Goal: Transaction & Acquisition: Subscribe to service/newsletter

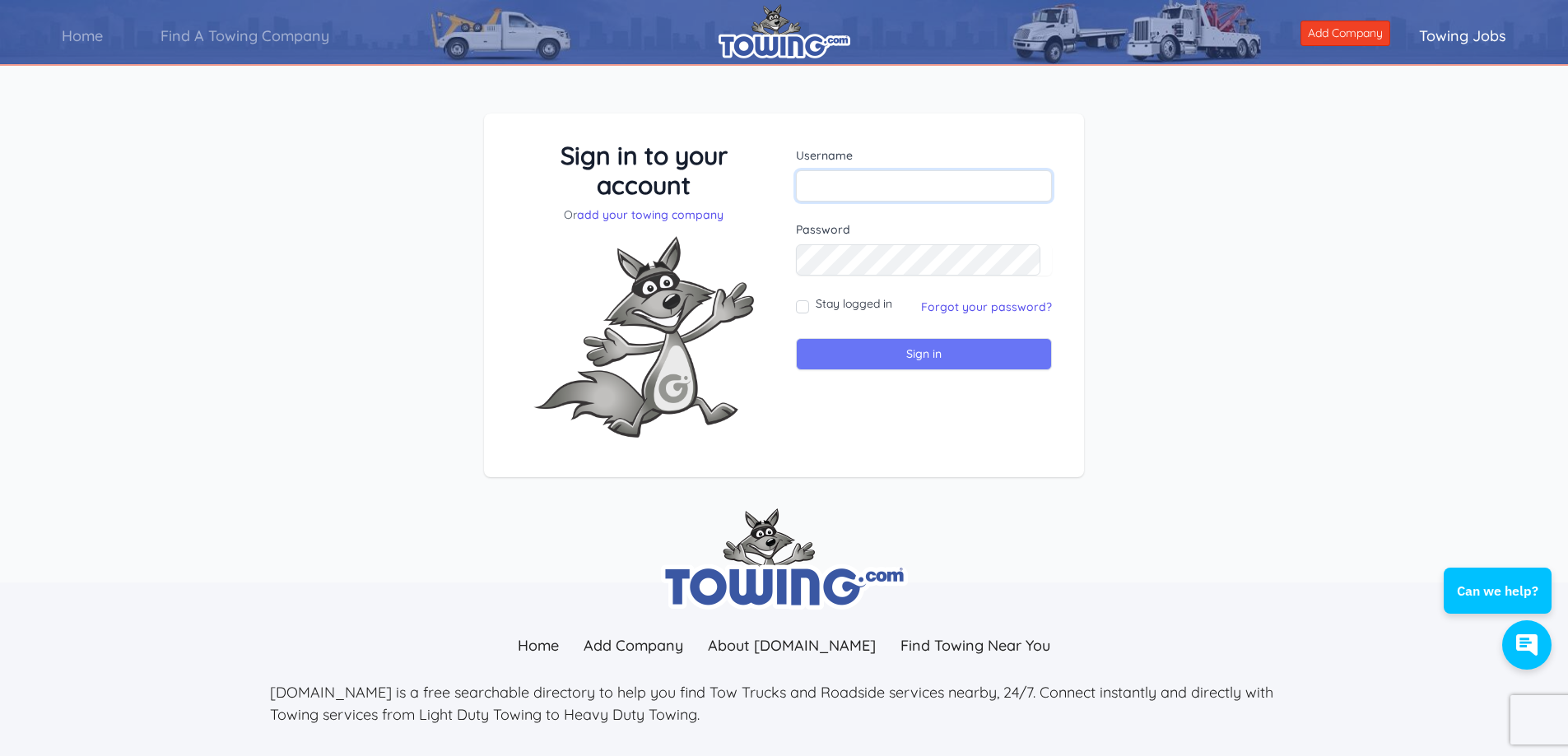
type input "[EMAIL_ADDRESS][DOMAIN_NAME]"
click at [911, 348] on input "Sign in" at bounding box center [923, 354] width 256 height 32
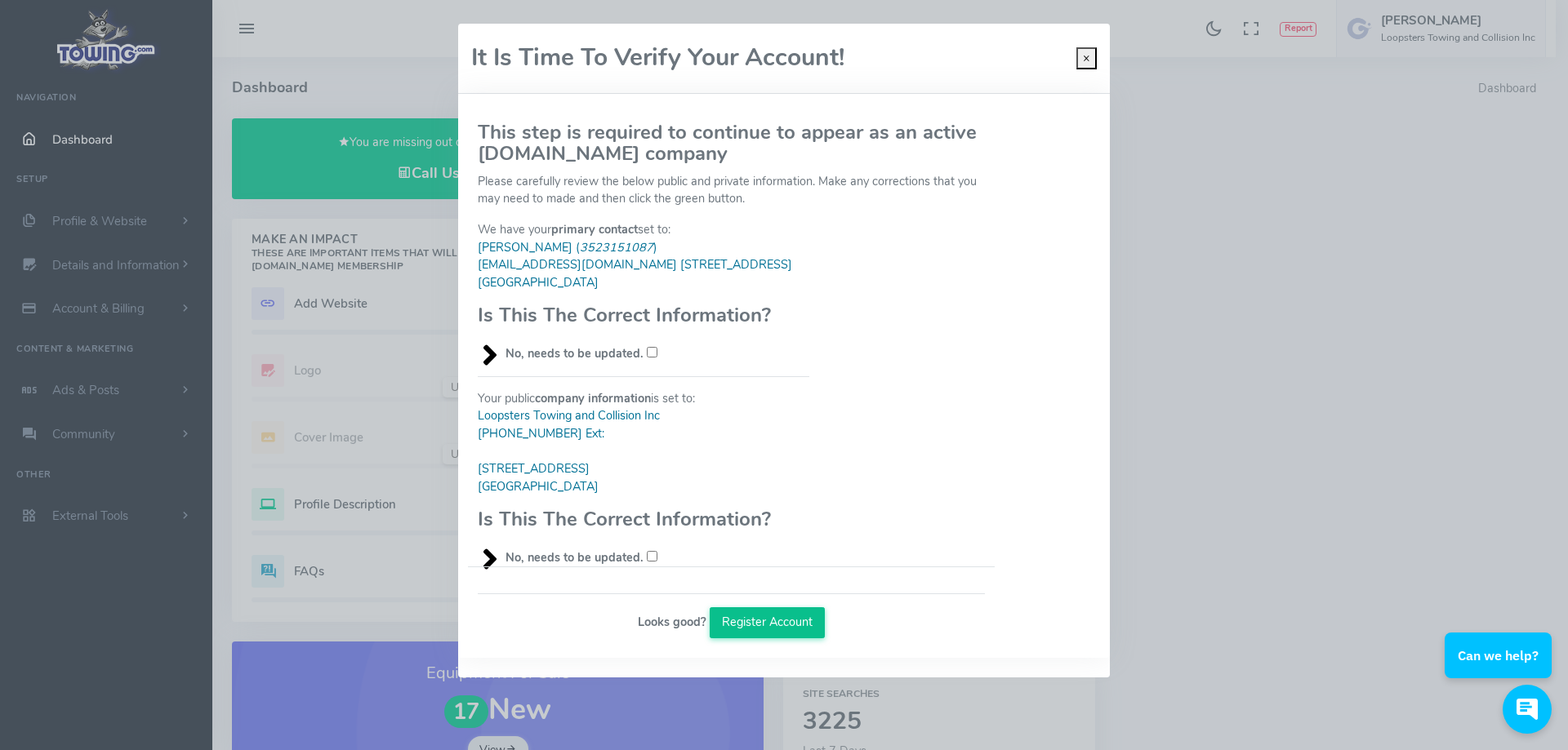
click at [776, 617] on button "Register Account" at bounding box center [768, 623] width 116 height 31
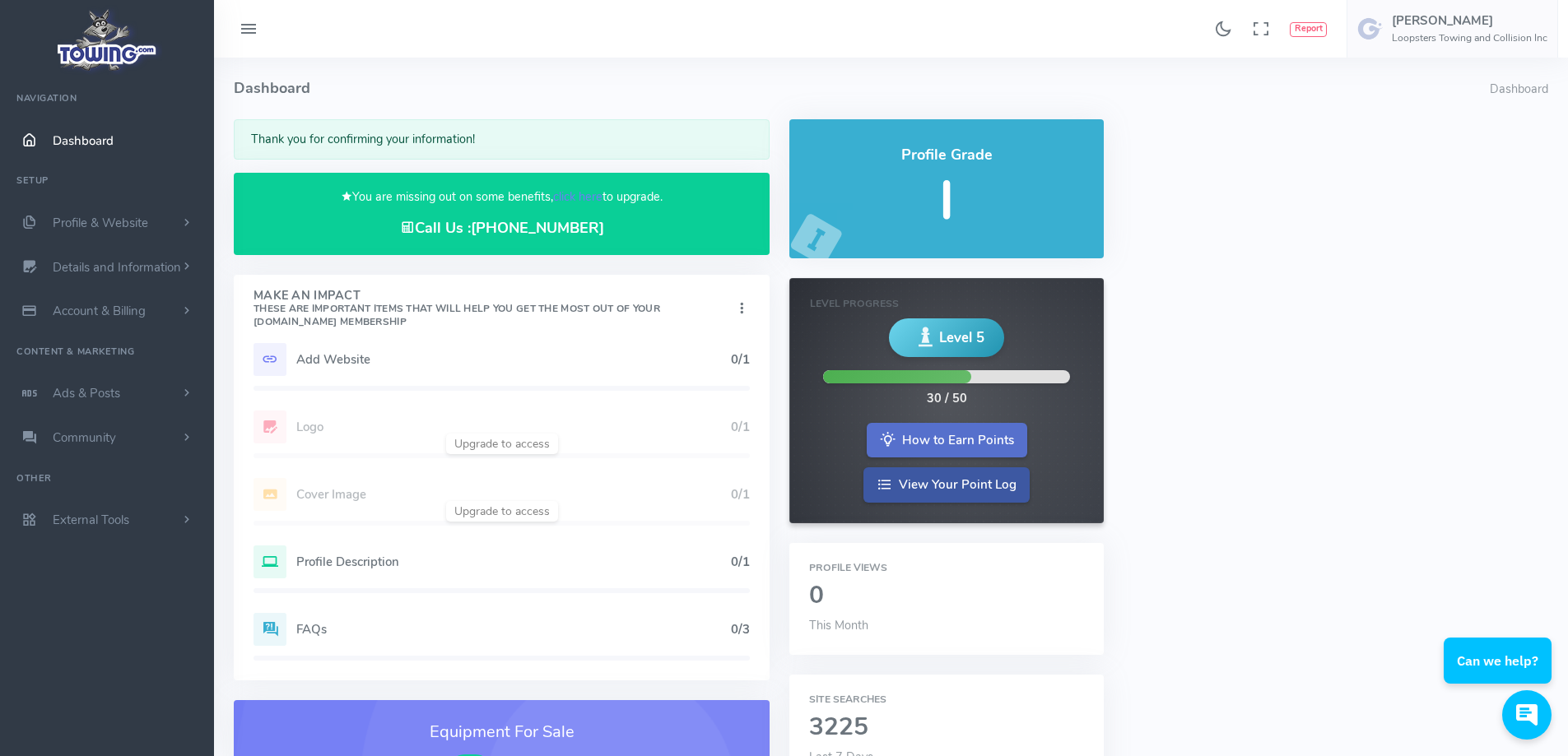
click at [943, 438] on link "How to Earn Points" at bounding box center [947, 441] width 160 height 36
click at [114, 302] on link "Account & Billing" at bounding box center [107, 311] width 214 height 44
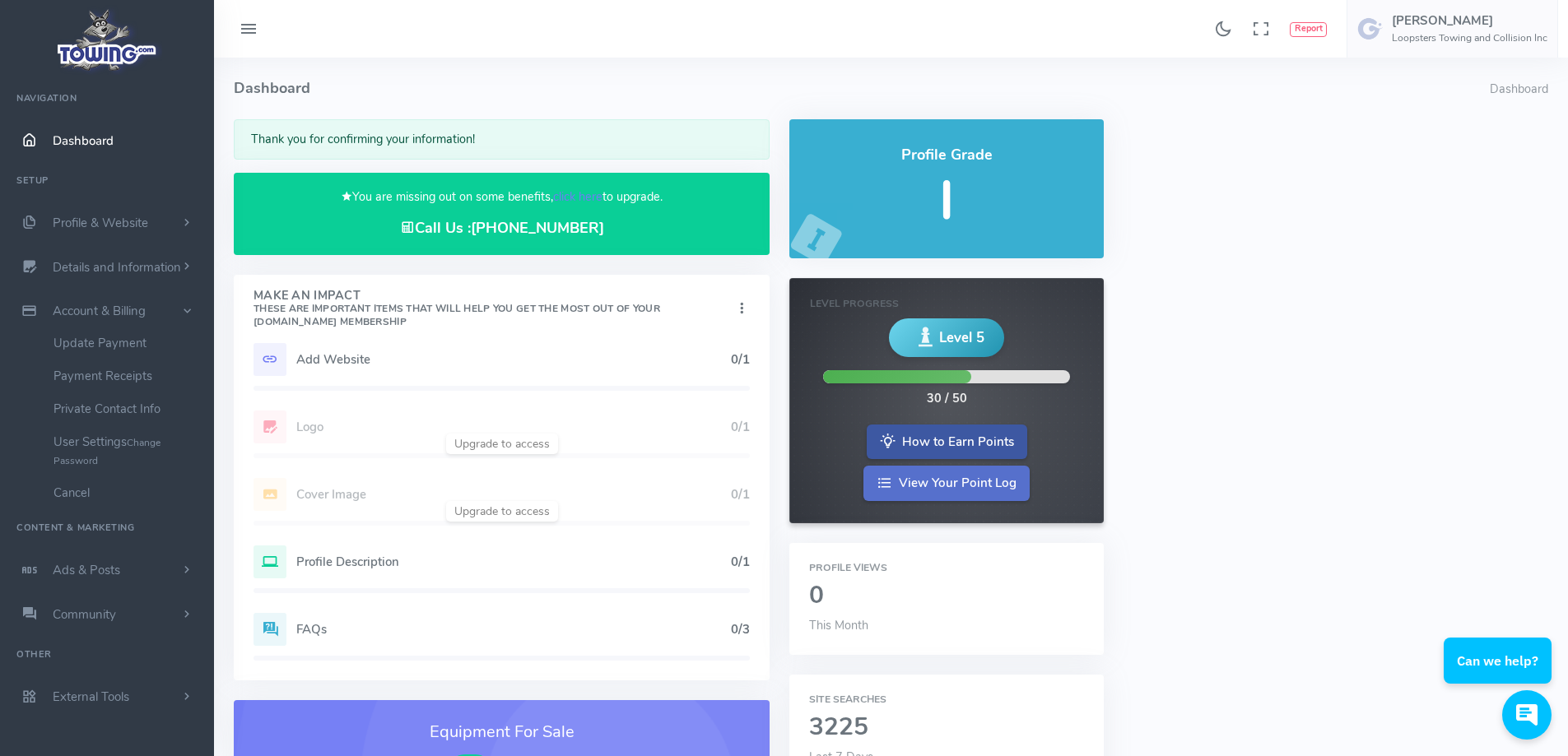
click at [929, 476] on link "View Your Point Log" at bounding box center [946, 483] width 166 height 36
click at [945, 429] on link "How to Earn Points" at bounding box center [947, 441] width 160 height 36
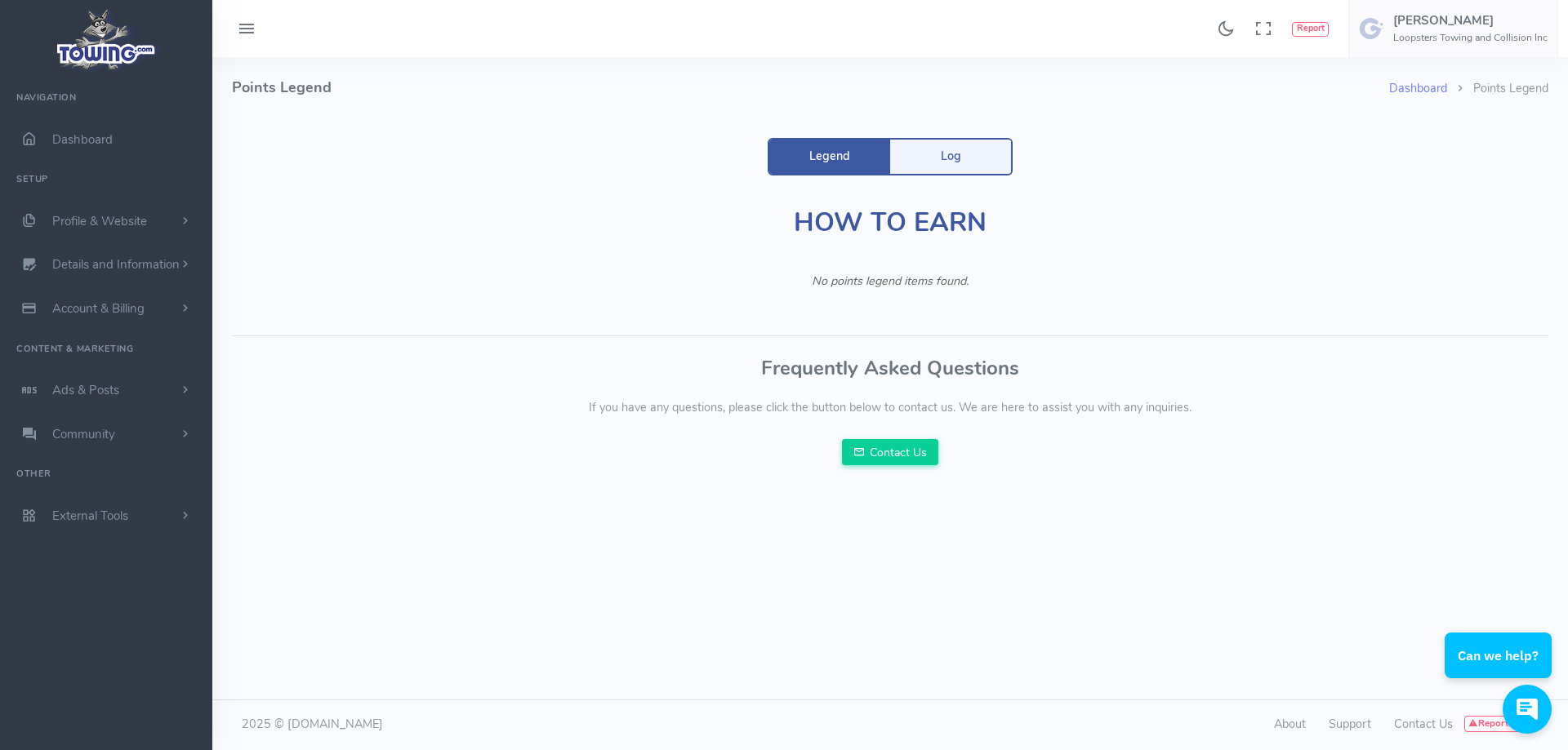
click at [831, 154] on link "Legend" at bounding box center [830, 157] width 121 height 35
click at [956, 152] on link "Log" at bounding box center [951, 157] width 121 height 35
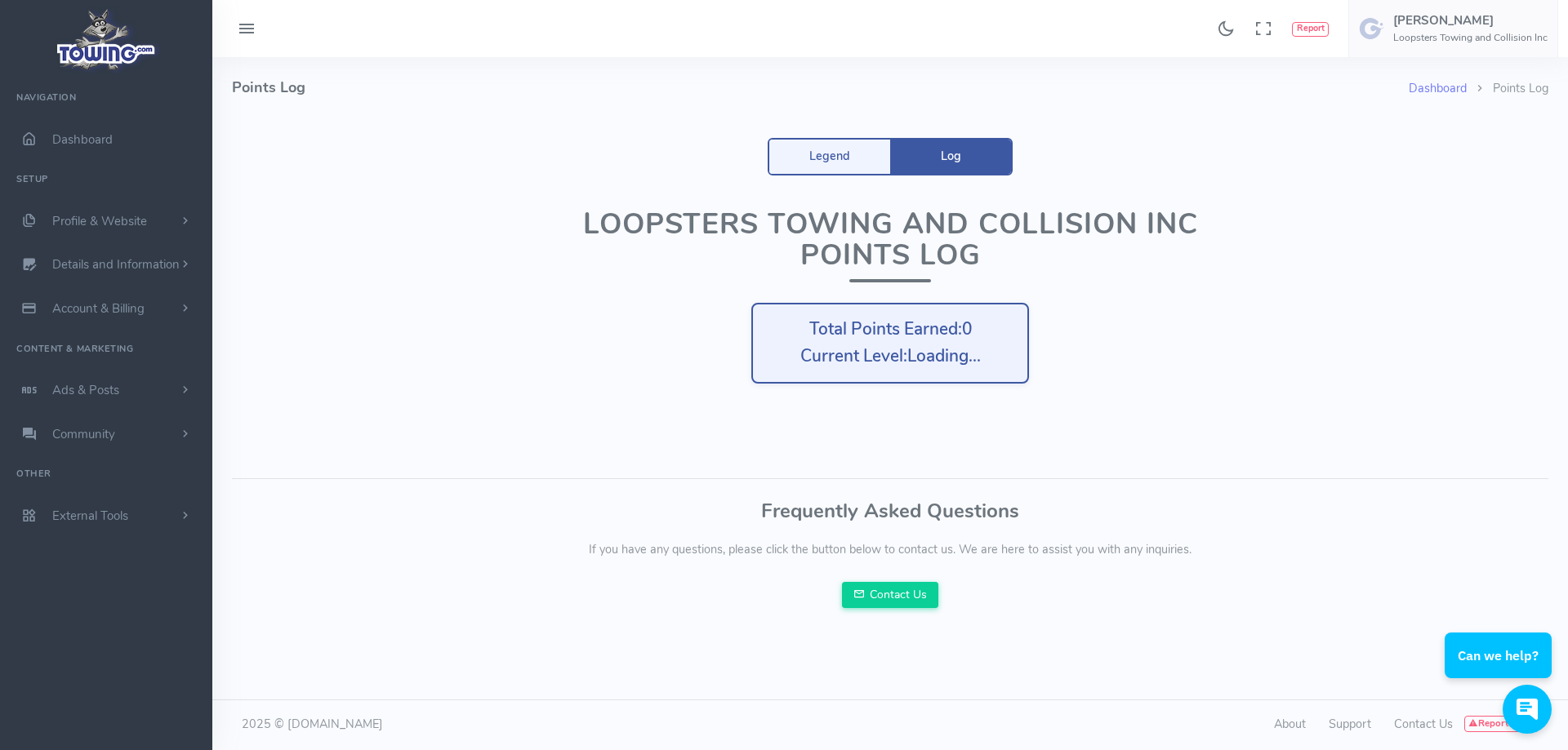
click at [632, 394] on div "Loopsters Towing and Collision Inc Points Log Total Points Earned: 0 Current Le…" at bounding box center [890, 321] width 735 height 225
click at [249, 22] on icon at bounding box center [246, 29] width 20 height 26
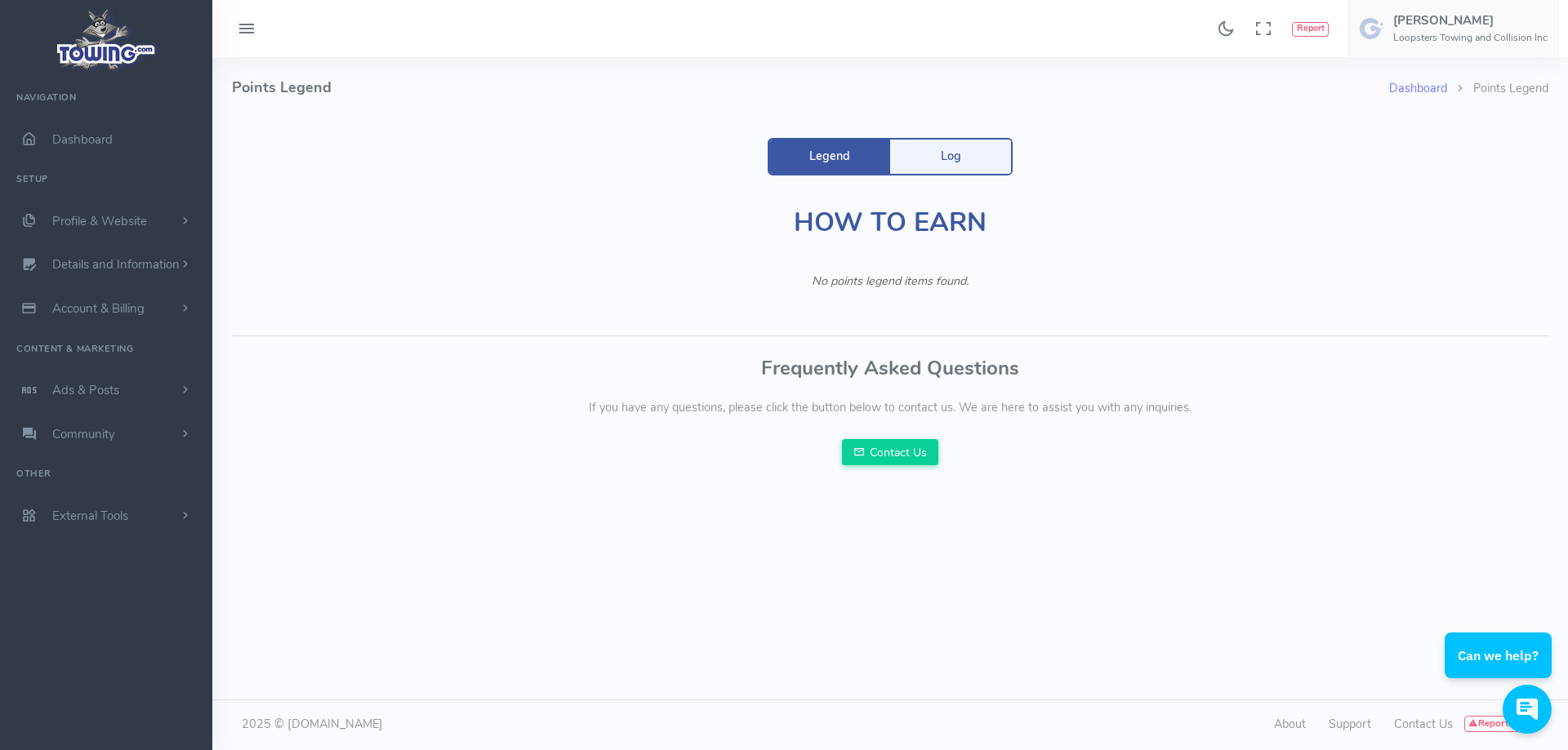
click at [829, 153] on link "Legend" at bounding box center [830, 157] width 121 height 35
click at [140, 256] on link "Details and Information" at bounding box center [106, 264] width 213 height 44
click at [101, 296] on link "Logo & Banner" at bounding box center [126, 297] width 171 height 33
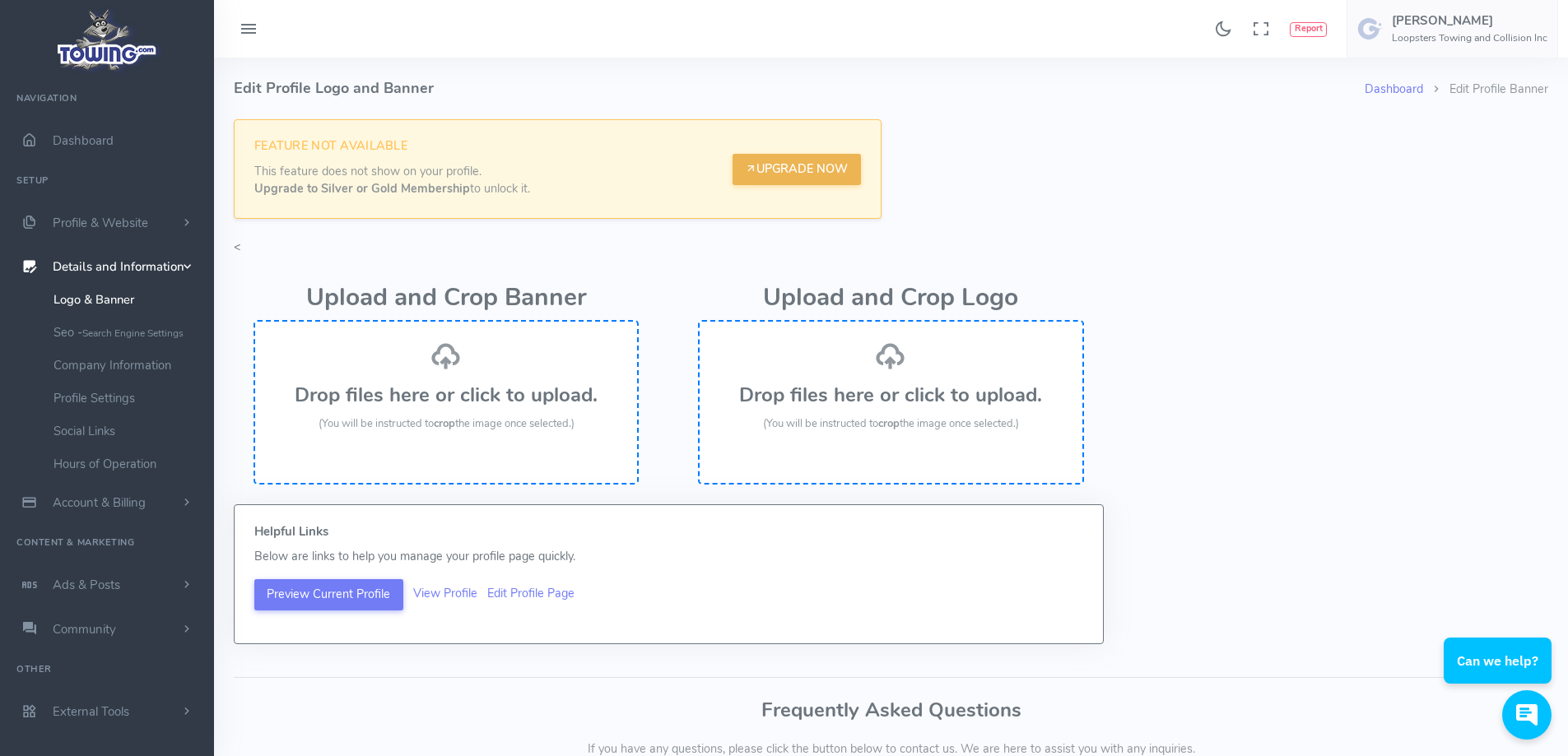
click at [801, 165] on link "Upgrade Now" at bounding box center [796, 170] width 128 height 31
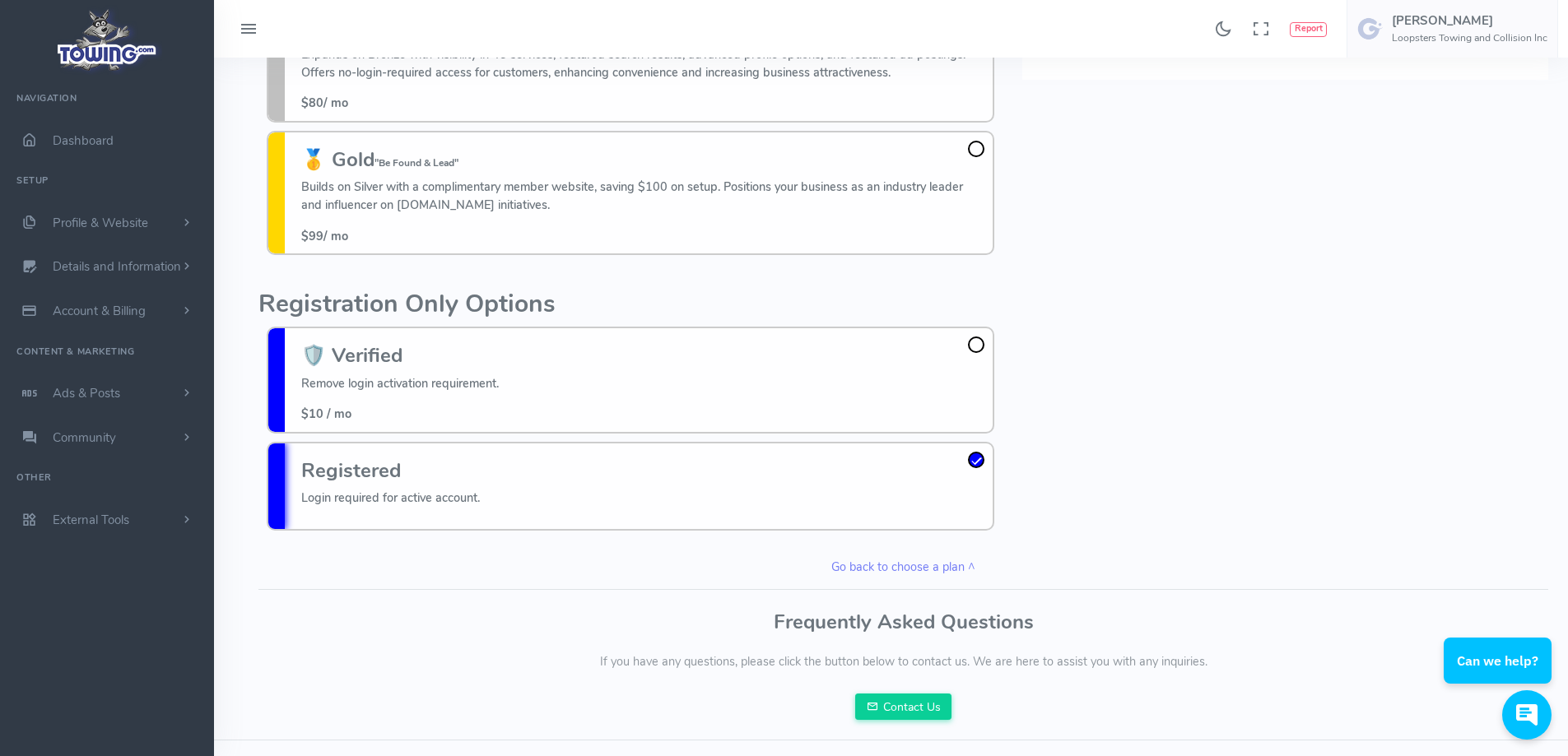
scroll to position [352, 0]
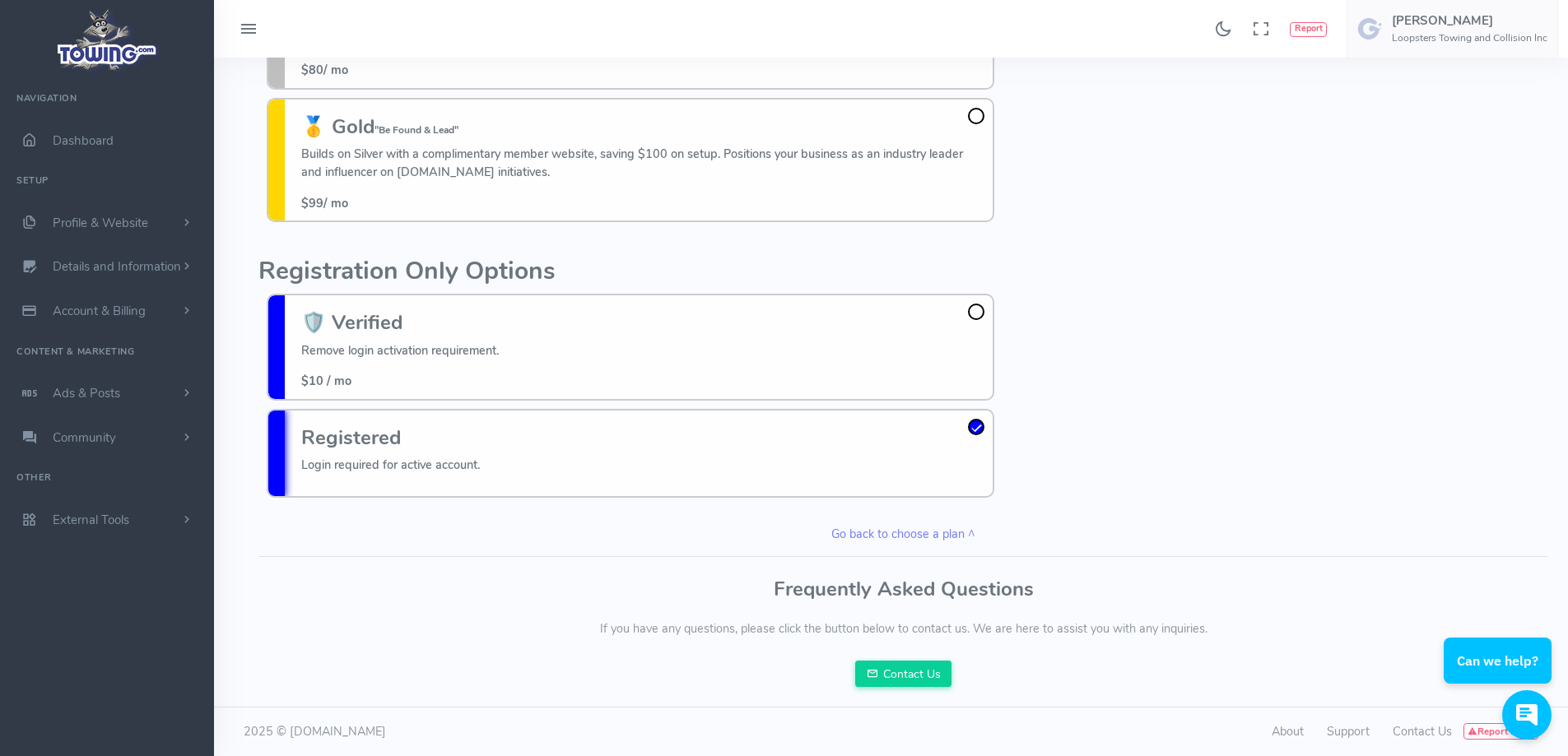
click at [478, 350] on p "Remove login activation requirement." at bounding box center [400, 351] width 198 height 18
click at [0, 0] on input "🛡️ Verified Remove login activation requirement. $10 / mo" at bounding box center [0, 0] width 0 height 0
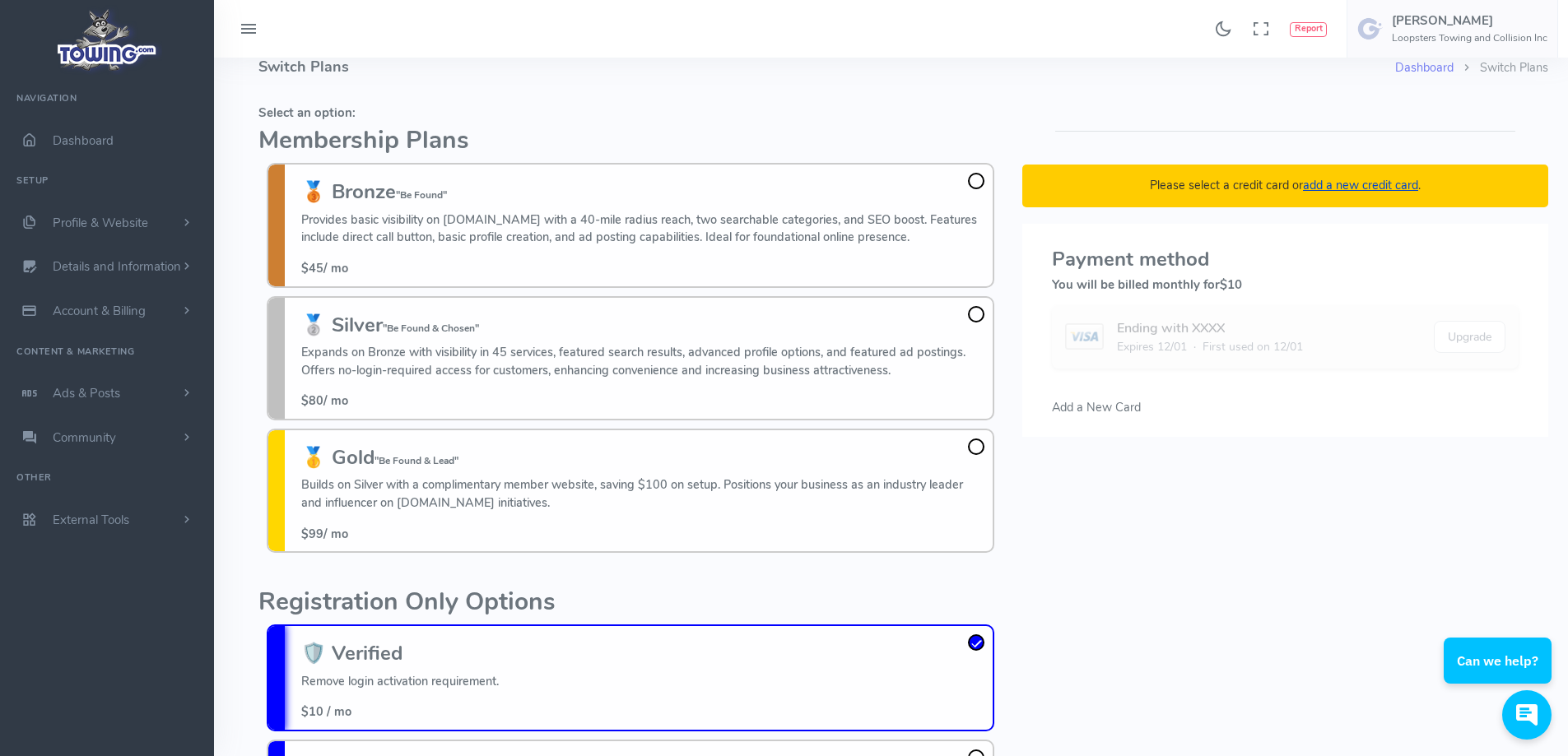
scroll to position [0, 0]
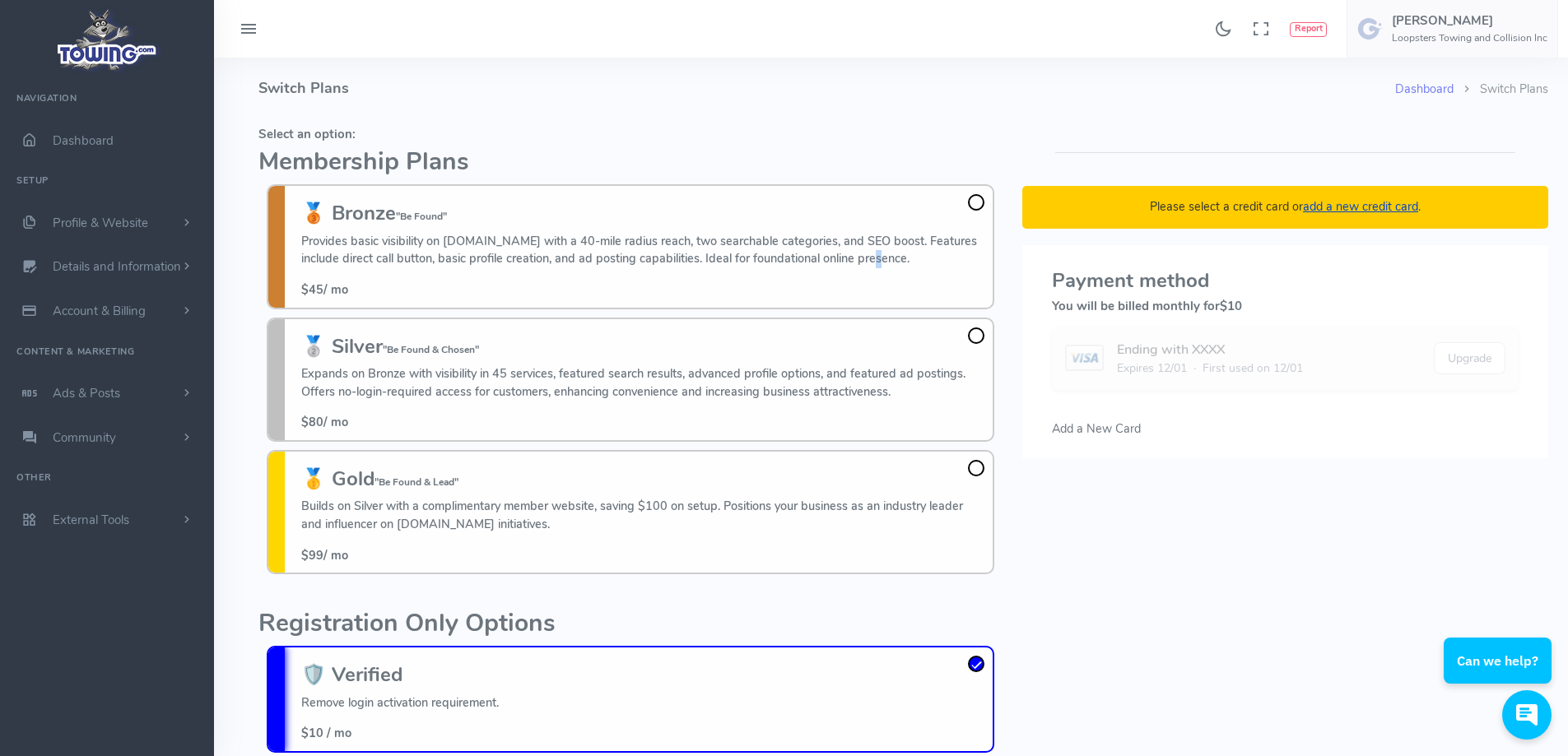
click at [896, 264] on p "Provides basic visibility on [DOMAIN_NAME] with a 40-mile radius reach, two sea…" at bounding box center [643, 250] width 683 height 36
click at [0, 0] on input "🥉 Bronze "Be Found" Provides basic visibility on [DOMAIN_NAME] with a 40-mile r…" at bounding box center [0, 0] width 0 height 0
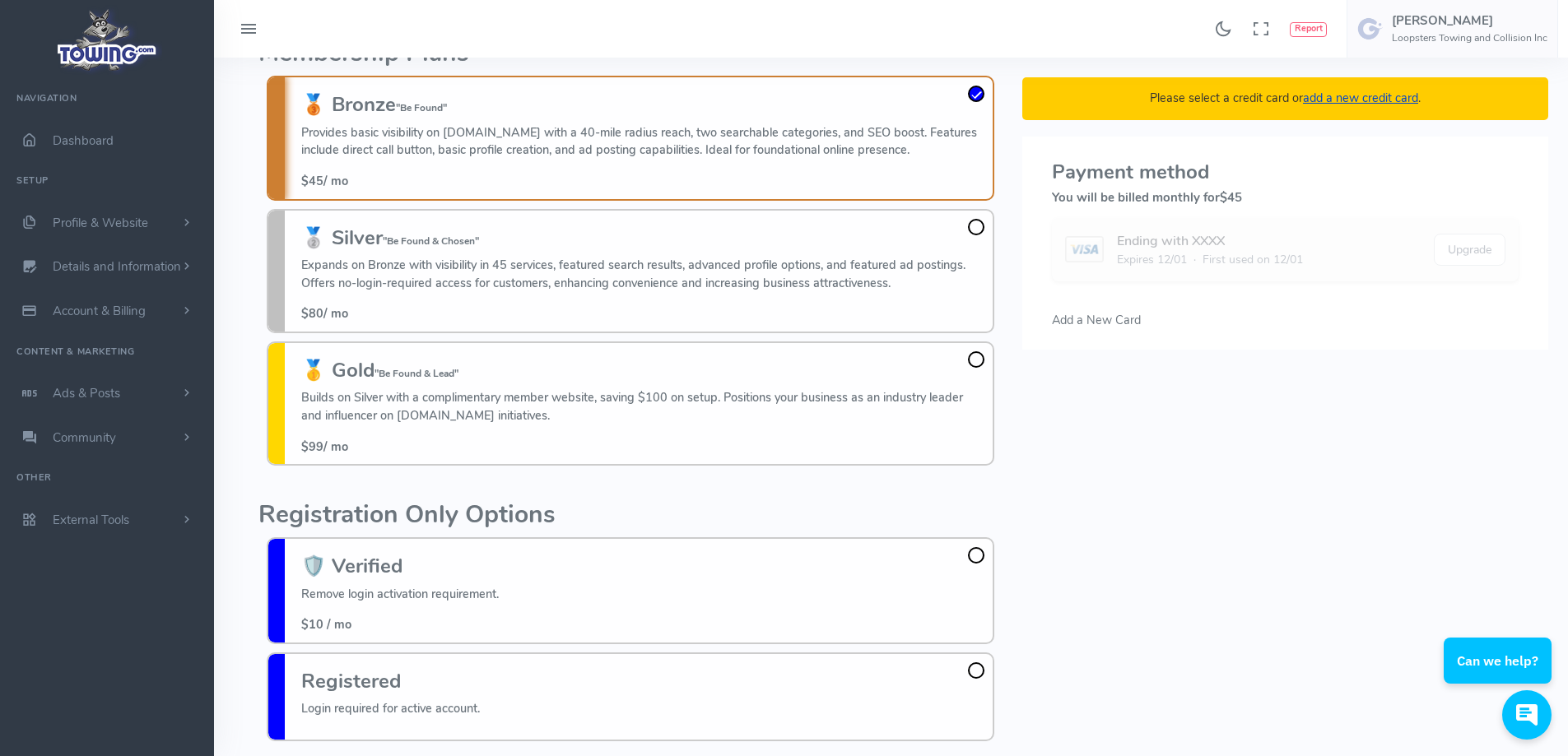
scroll to position [119, 0]
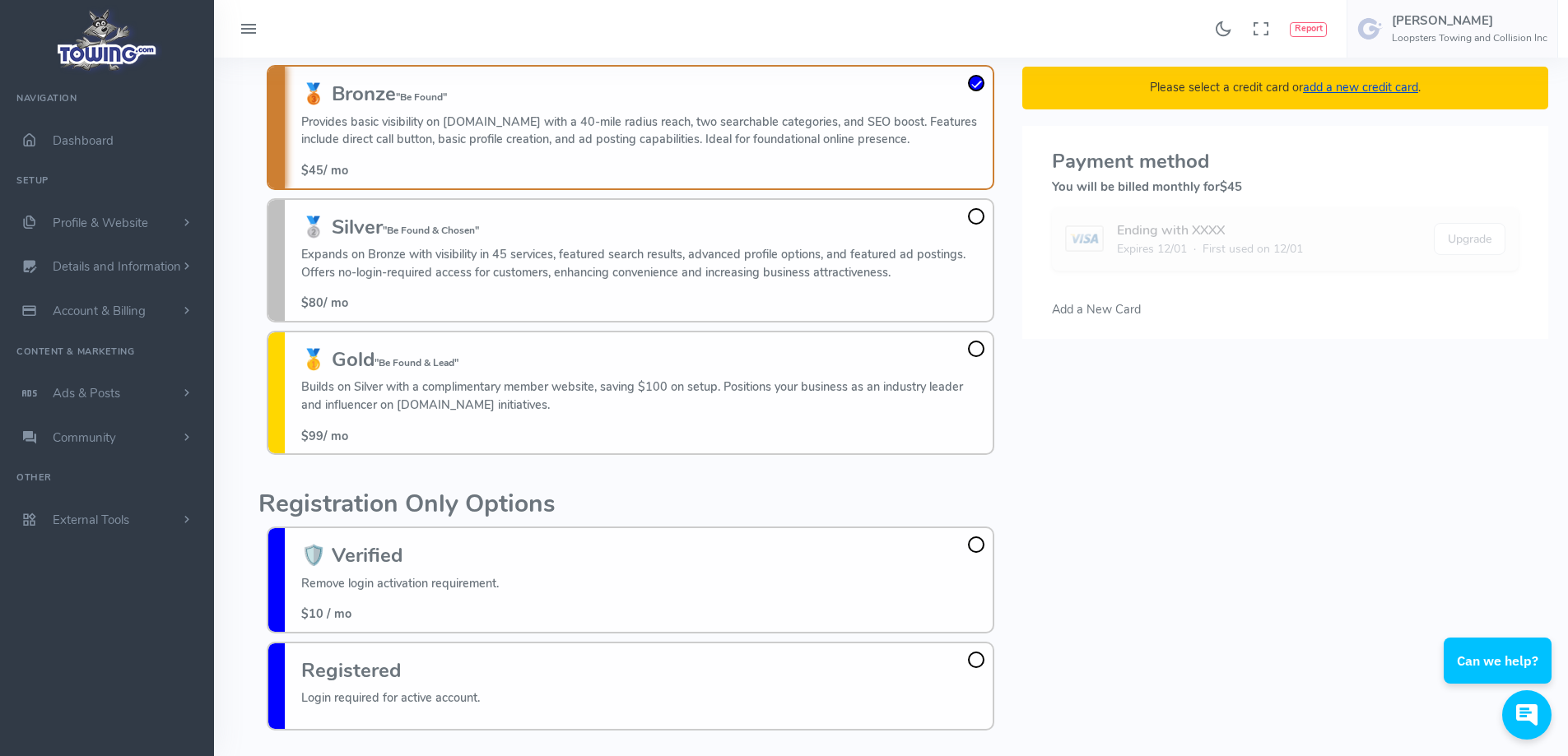
click at [945, 126] on p "Provides basic visibility on [DOMAIN_NAME] with a 40-mile radius reach, two sea…" at bounding box center [643, 131] width 683 height 36
click at [0, 0] on input "🥉 Bronze "Be Found" Provides basic visibility on [DOMAIN_NAME] with a 40-mile r…" at bounding box center [0, 0] width 0 height 0
click at [979, 83] on span at bounding box center [976, 83] width 17 height 17
click at [0, 0] on input "🥉 Bronze "Be Found" Provides basic visibility on [DOMAIN_NAME] with a 40-mile r…" at bounding box center [0, 0] width 0 height 0
click at [974, 80] on span at bounding box center [976, 83] width 17 height 17
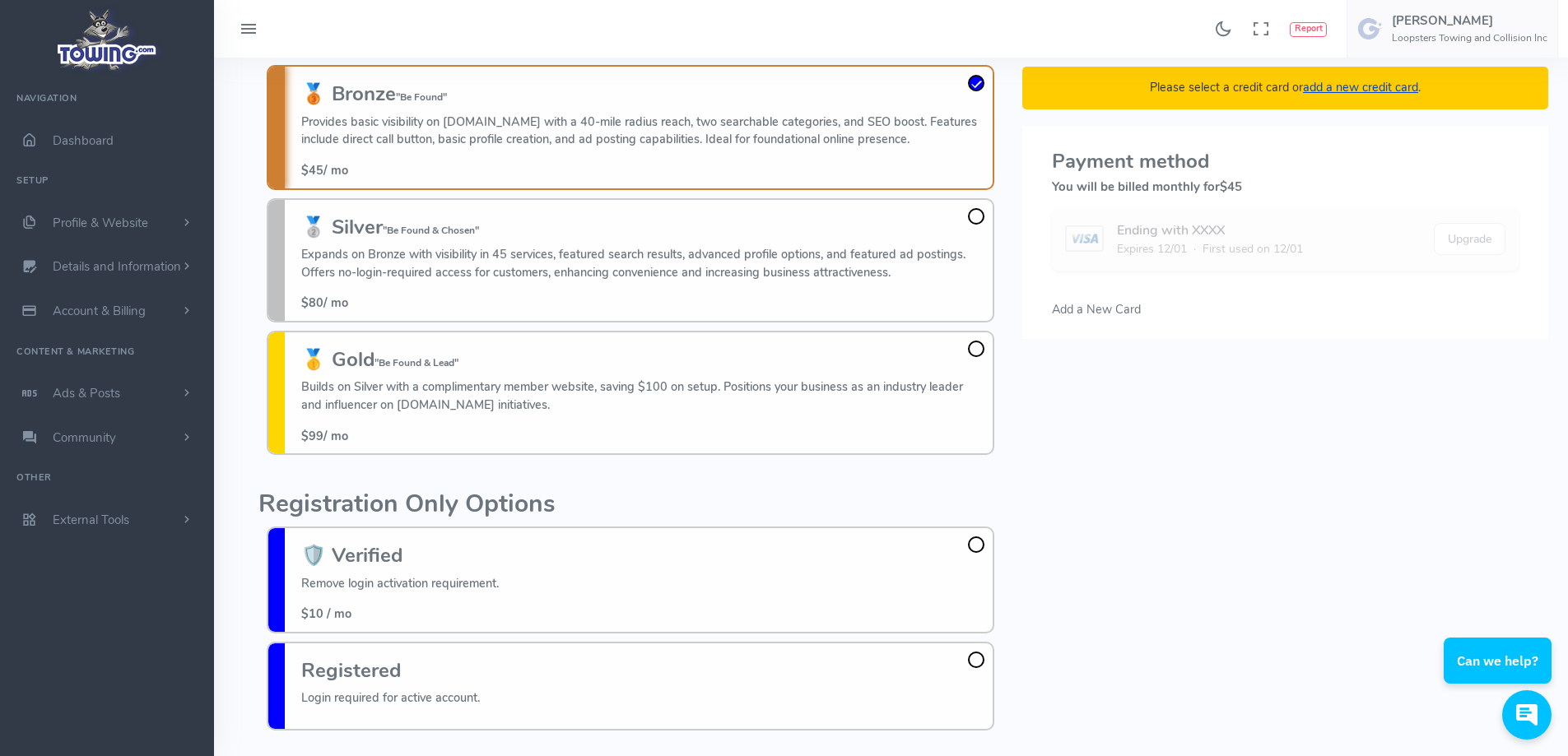
click at [0, 0] on input "🥉 Bronze "Be Found" Provides basic visibility on [DOMAIN_NAME] with a 40-mile r…" at bounding box center [0, 0] width 0 height 0
drag, startPoint x: 693, startPoint y: 275, endPoint x: 708, endPoint y: 275, distance: 15.0
click at [708, 275] on p "Expands on Bronze with visibility in 45 services, featured search results, adva…" at bounding box center [643, 263] width 683 height 36
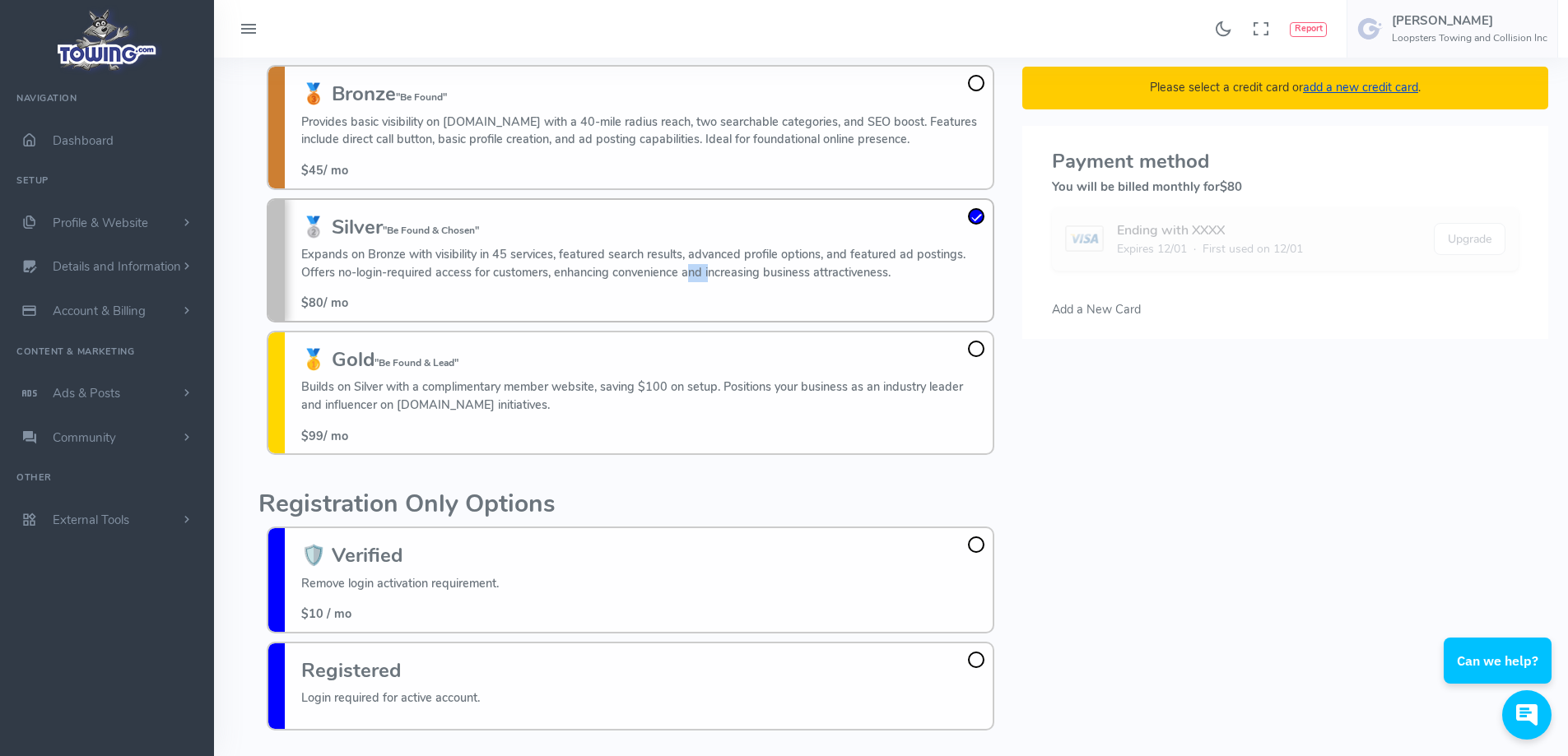
click at [699, 275] on p "Expands on Bronze with visibility in 45 services, featured search results, adva…" at bounding box center [643, 263] width 683 height 36
click at [0, 0] on input "🥈 Silver "Be Found & Chosen" Expands on Bronze with visibility in 45 services, …" at bounding box center [0, 0] width 0 height 0
click at [655, 261] on p "Expands on Bronze with visibility in 45 services, featured search results, adva…" at bounding box center [643, 263] width 683 height 36
click at [0, 0] on input "🥈 Silver "Be Found & Chosen" Expands on Bronze with visibility in 45 services, …" at bounding box center [0, 0] width 0 height 0
click at [758, 391] on p "Builds on Silver with a complimentary member website, saving $100 on setup. Pos…" at bounding box center [643, 396] width 683 height 36
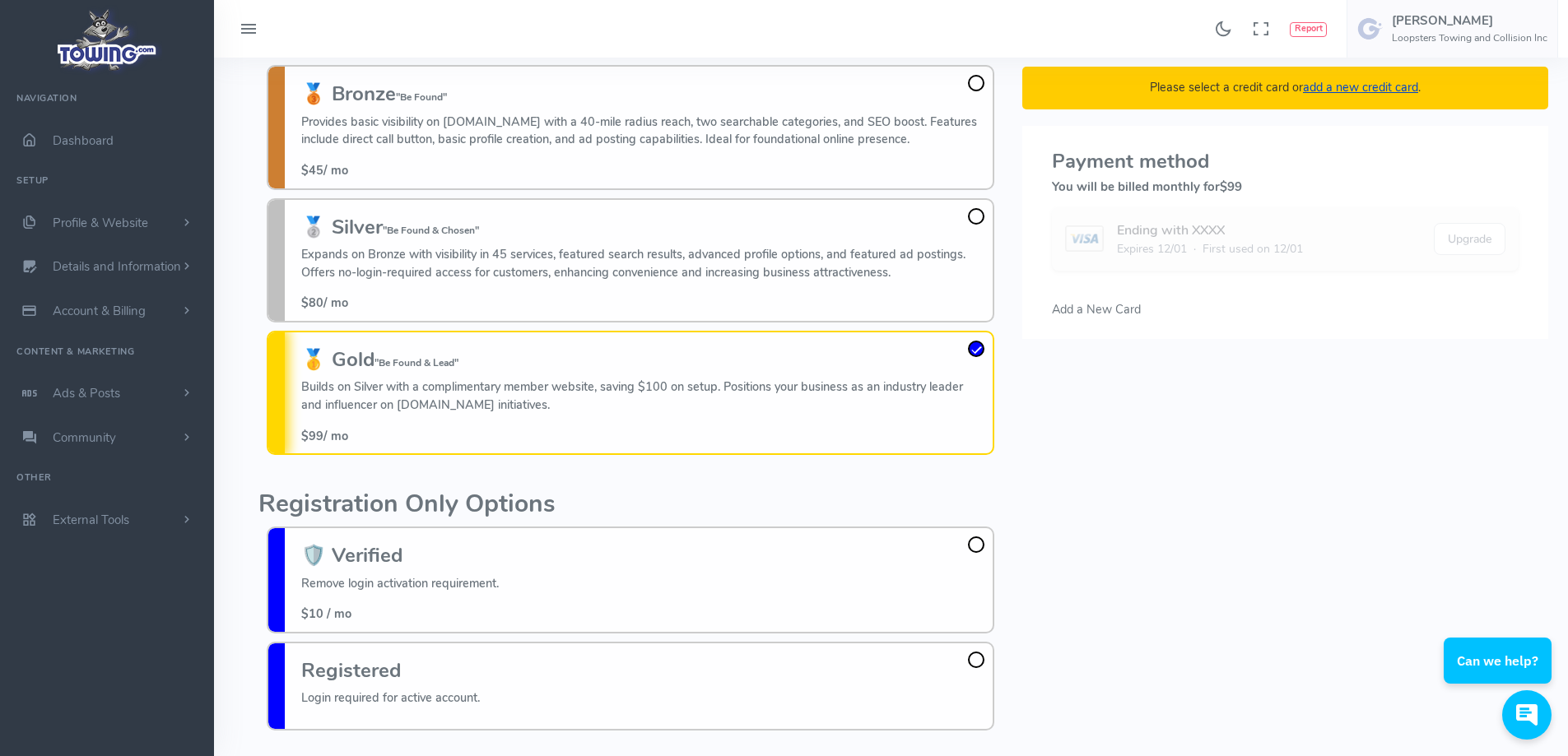
click at [758, 408] on p "Builds on Silver with a complimentary member website, saving $100 on setup. Pos…" at bounding box center [643, 396] width 683 height 36
click at [0, 0] on input "🥇 Gold "Be Found & Lead" Builds on Silver with a complimentary member website, …" at bounding box center [0, 0] width 0 height 0
click at [410, 394] on p "Builds on Silver with a complimentary member website, saving $100 on setup. Pos…" at bounding box center [643, 396] width 683 height 36
click at [0, 0] on input "🥇 Gold "Be Found & Lead" Builds on Silver with a complimentary member website, …" at bounding box center [0, 0] width 0 height 0
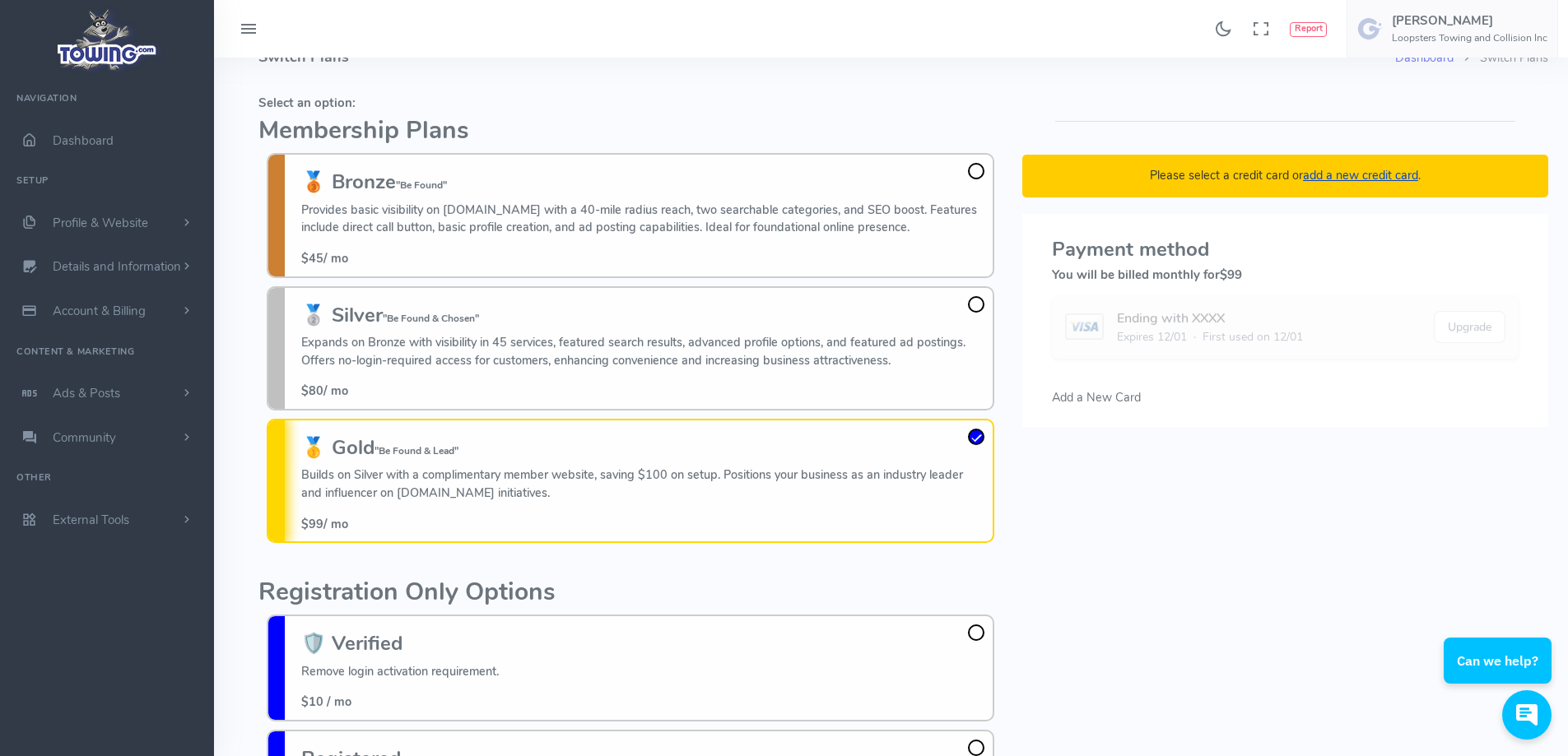
scroll to position [0, 0]
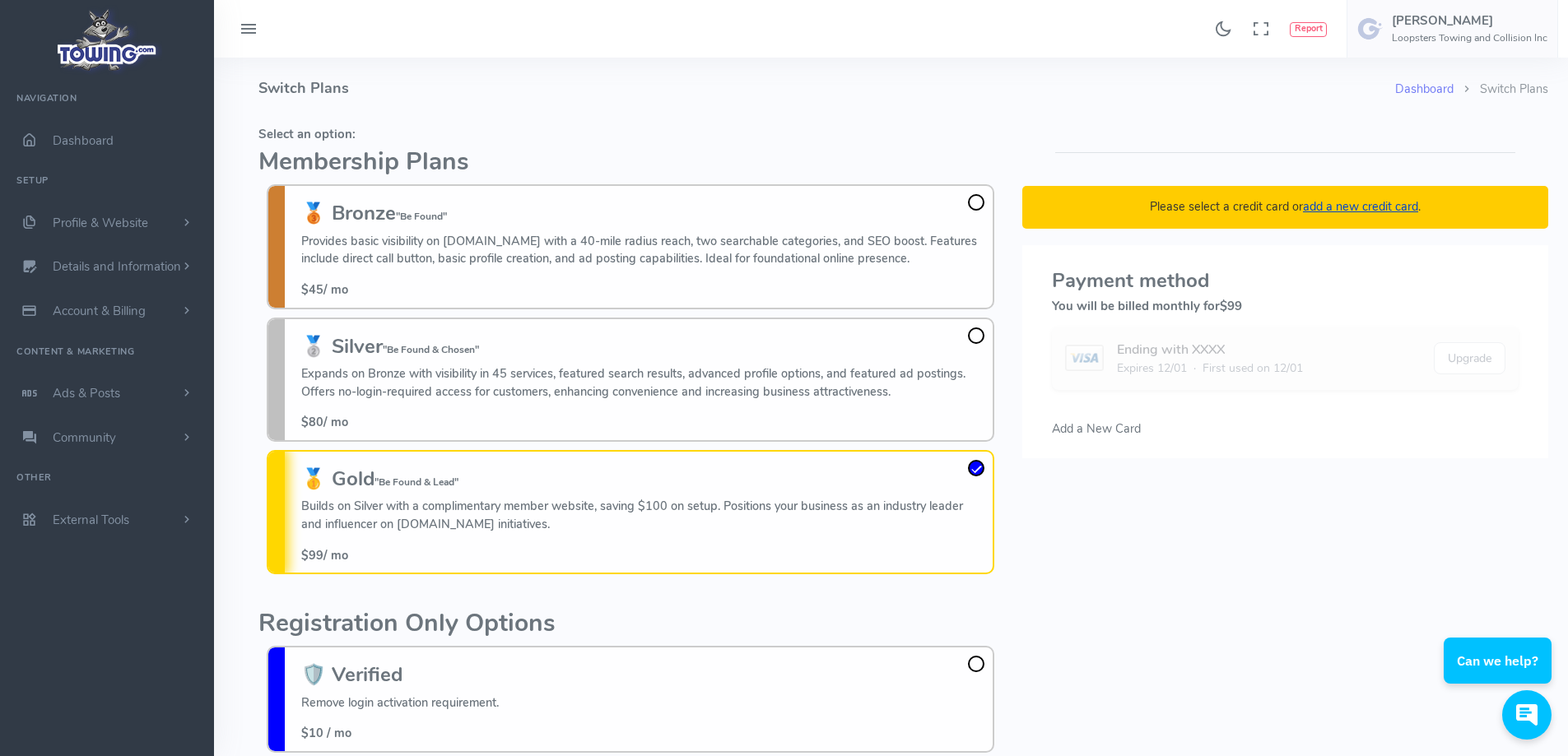
drag, startPoint x: 545, startPoint y: 358, endPoint x: 531, endPoint y: 374, distance: 21.3
click at [536, 369] on div "🥈 Silver "Be Found & Chosen" Expands on Bronze with visibility in 45 services, …" at bounding box center [643, 383] width 683 height 97
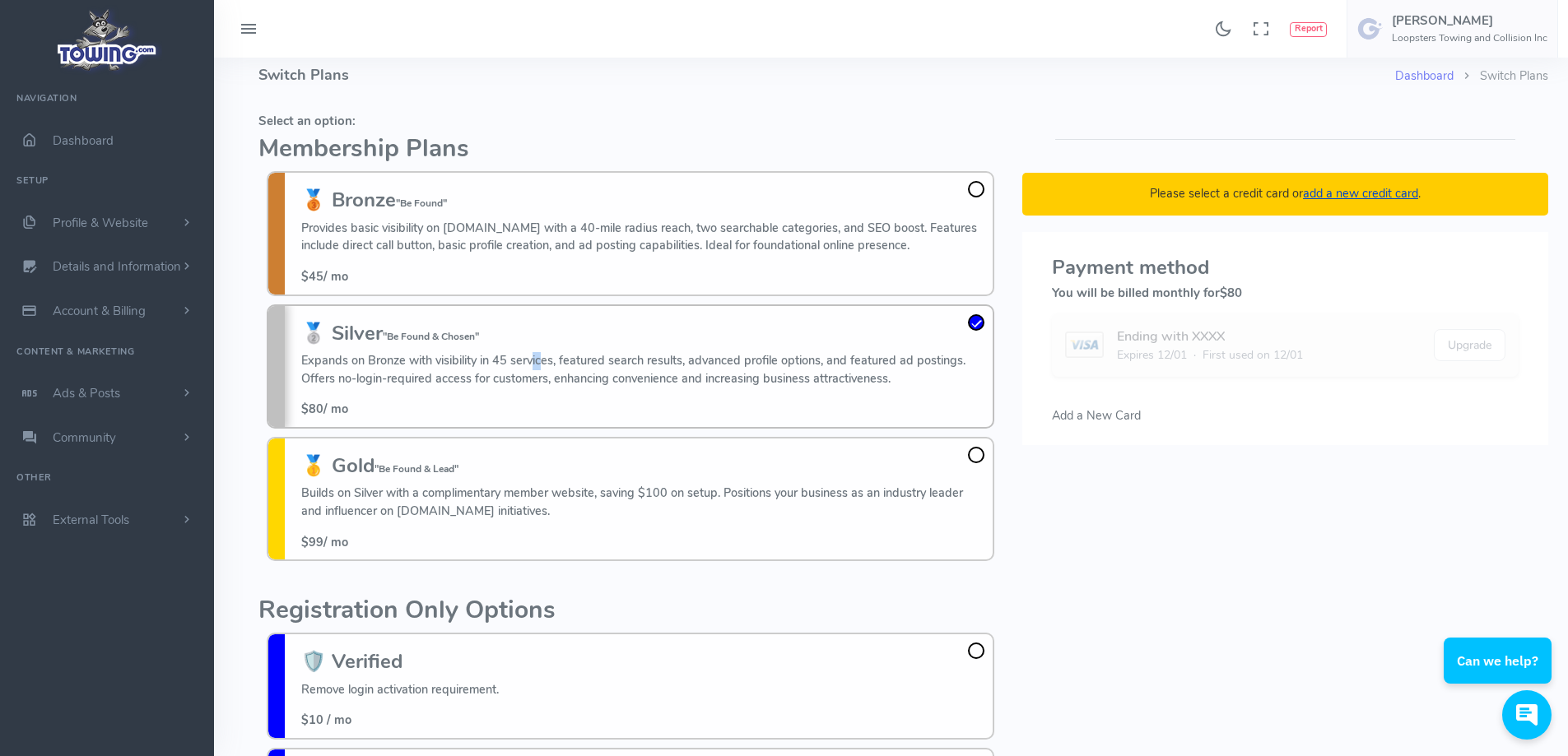
scroll to position [119, 0]
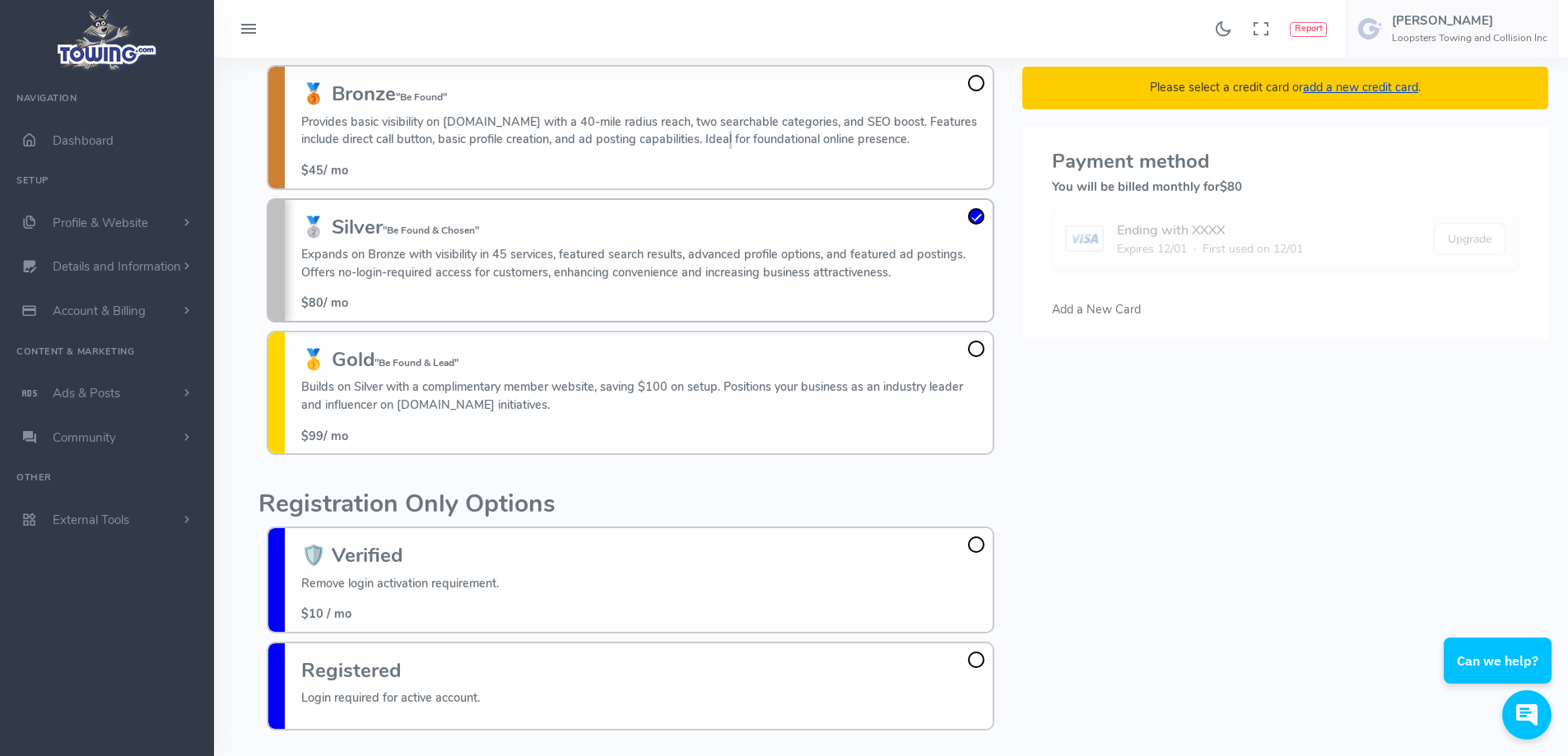
click at [738, 135] on p "Provides basic visibility on [DOMAIN_NAME] with a 40-mile radius reach, two sea…" at bounding box center [643, 131] width 683 height 36
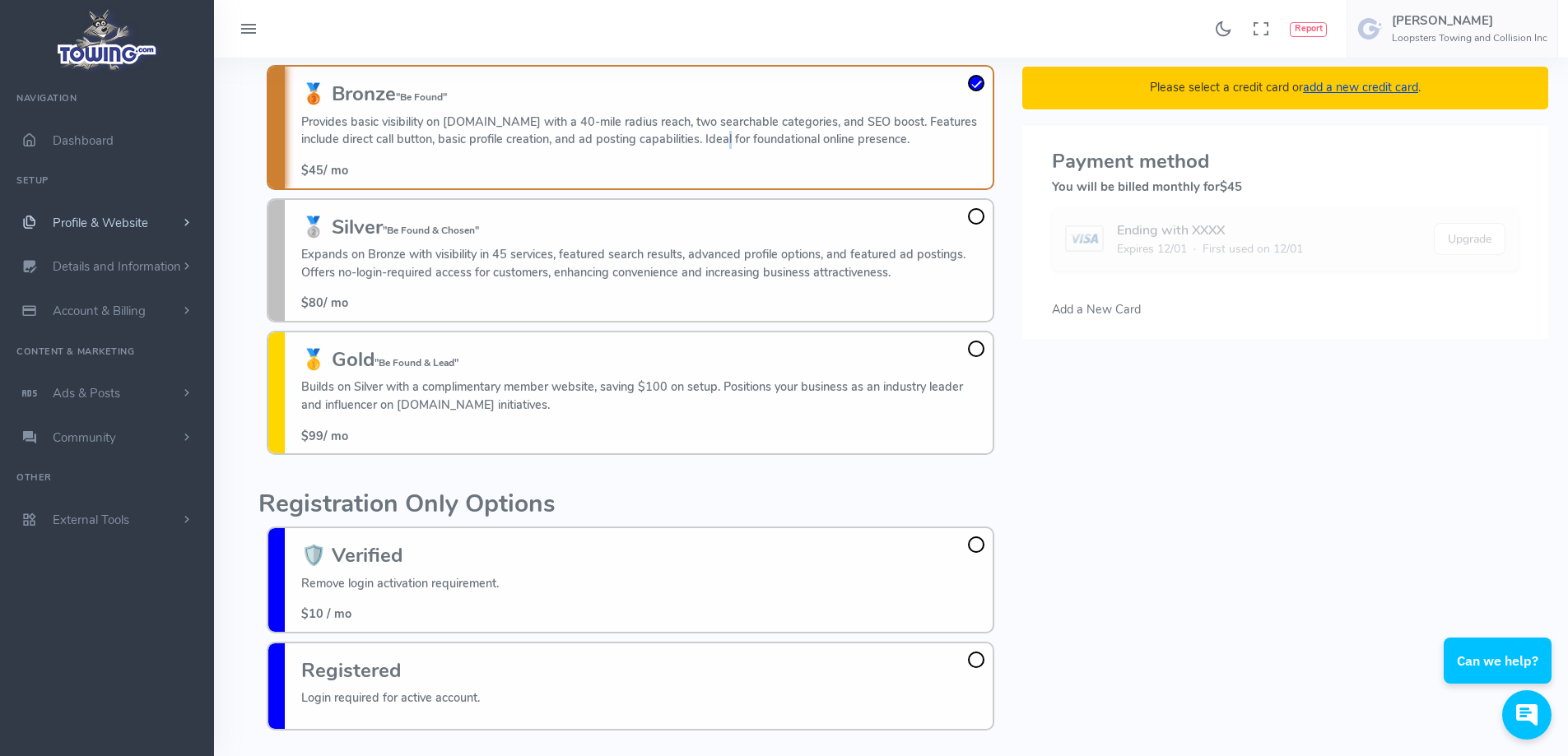
click at [112, 219] on span "Profile & Website" at bounding box center [100, 223] width 96 height 17
click at [133, 248] on link "Homepage Content" at bounding box center [127, 255] width 172 height 33
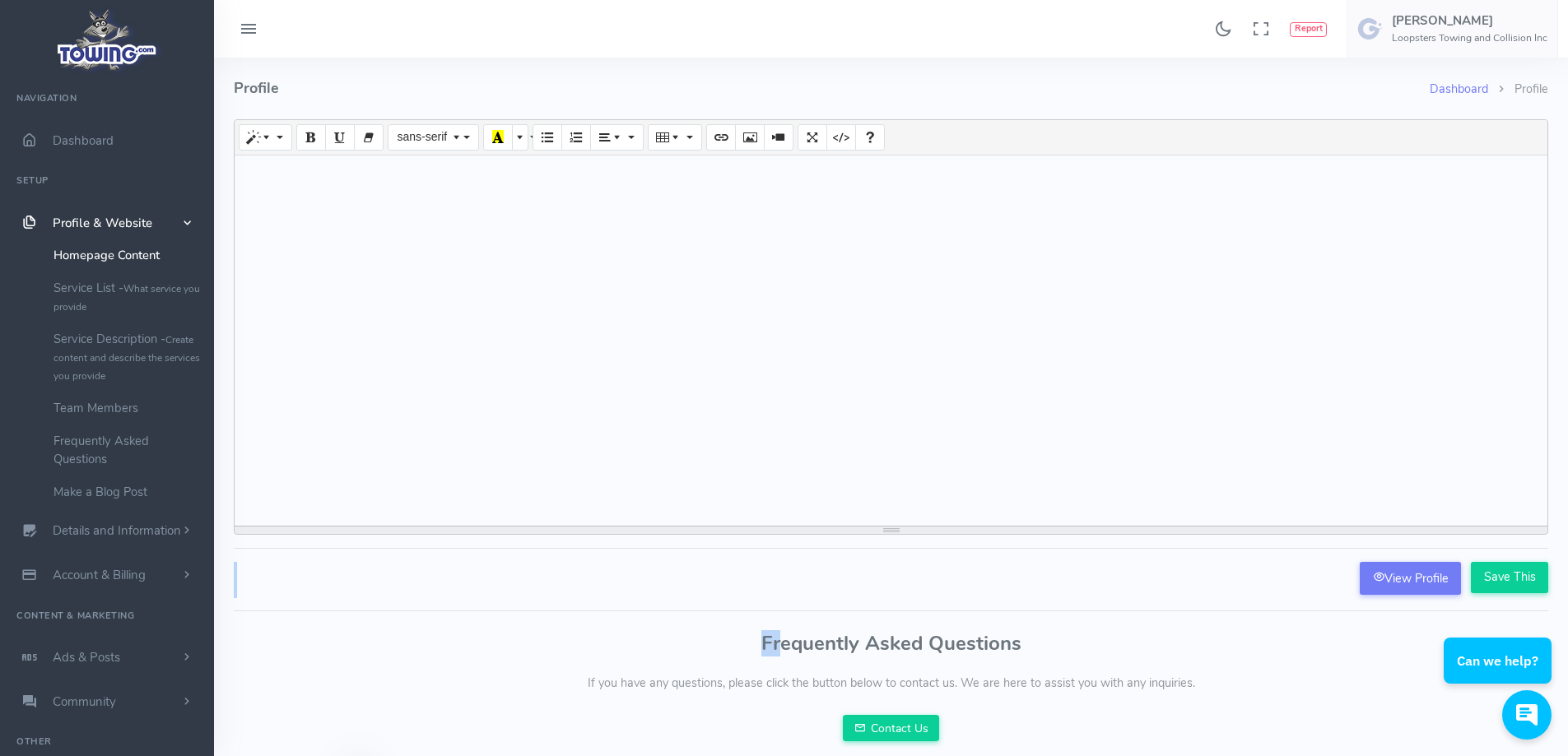
drag, startPoint x: 935, startPoint y: 614, endPoint x: 1406, endPoint y: 453, distance: 497.8
click at [1308, 483] on div "Dashboard Profile Profile Drag image or text here Normal Quote Code Header 1 He…" at bounding box center [890, 462] width 1334 height 811
click at [551, 618] on div "Dashboard Profile Profile Drag image or text here Normal Quote Code Header 1 He…" at bounding box center [890, 462] width 1334 height 811
click at [1092, 630] on div "Frequently Asked Questions If you have any questions, please click the button b…" at bounding box center [890, 683] width 1334 height 117
